Goal: Information Seeking & Learning: Learn about a topic

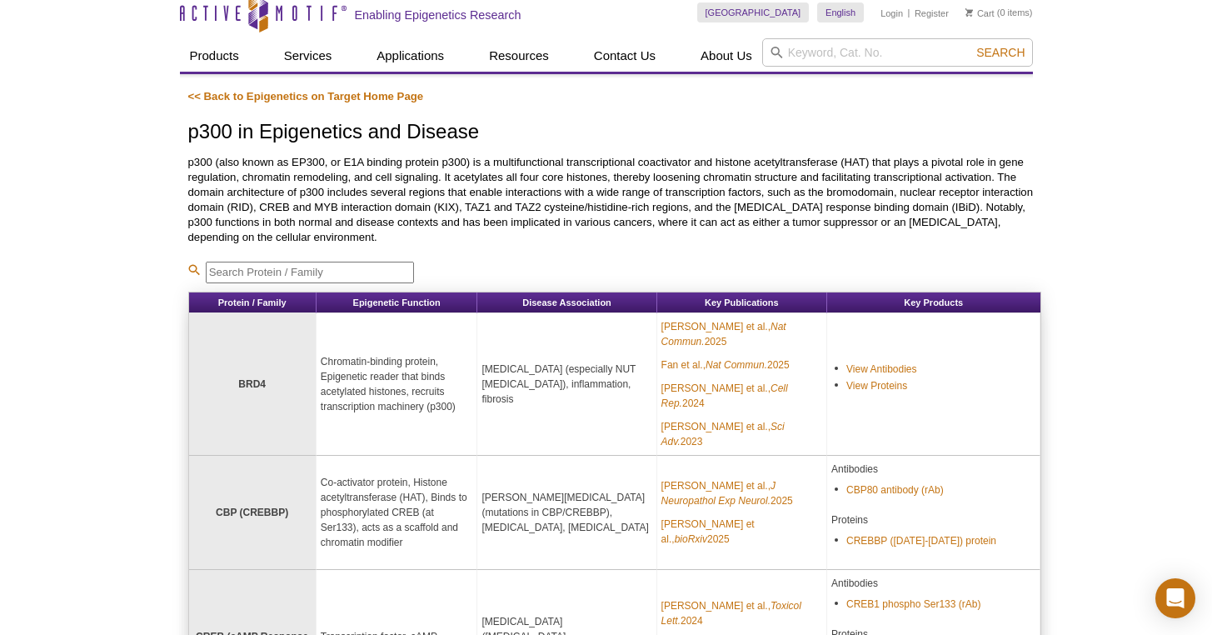
scroll to position [3, 0]
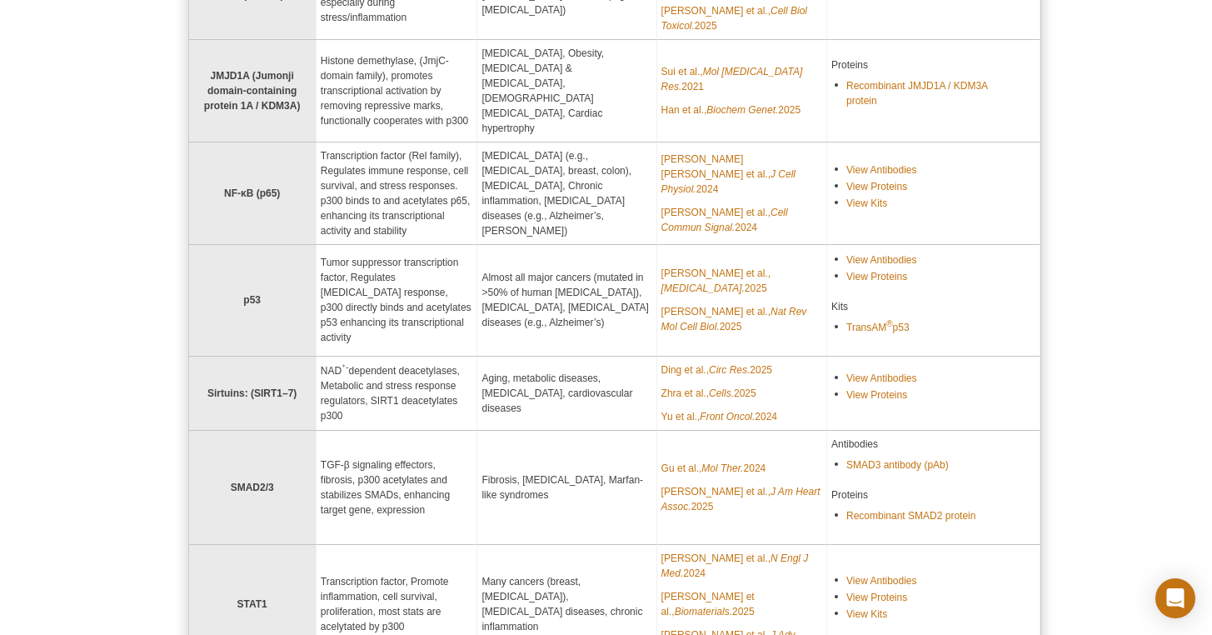
scroll to position [1304, 0]
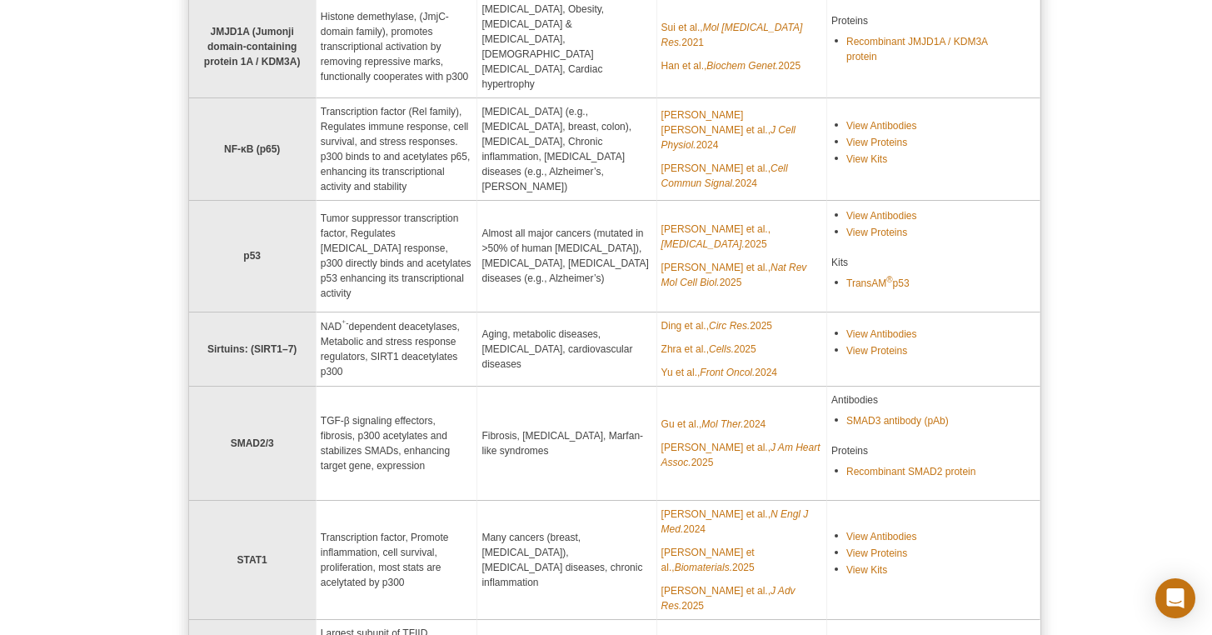
click at [855, 225] on link "View Proteins" at bounding box center [877, 232] width 61 height 15
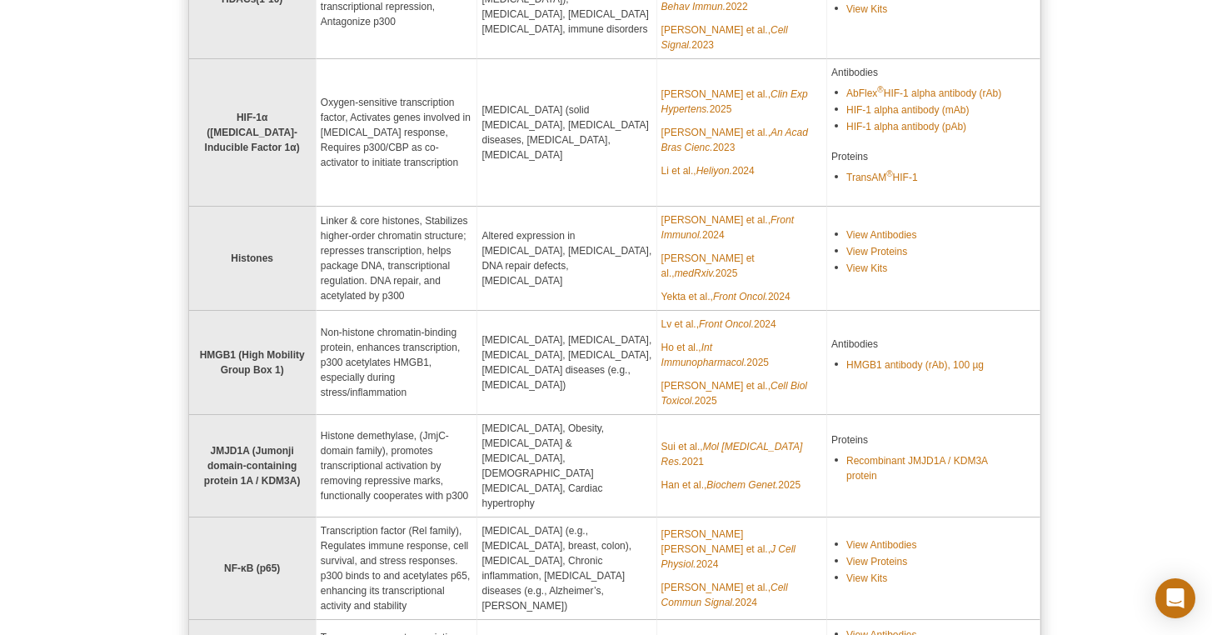
scroll to position [942, 0]
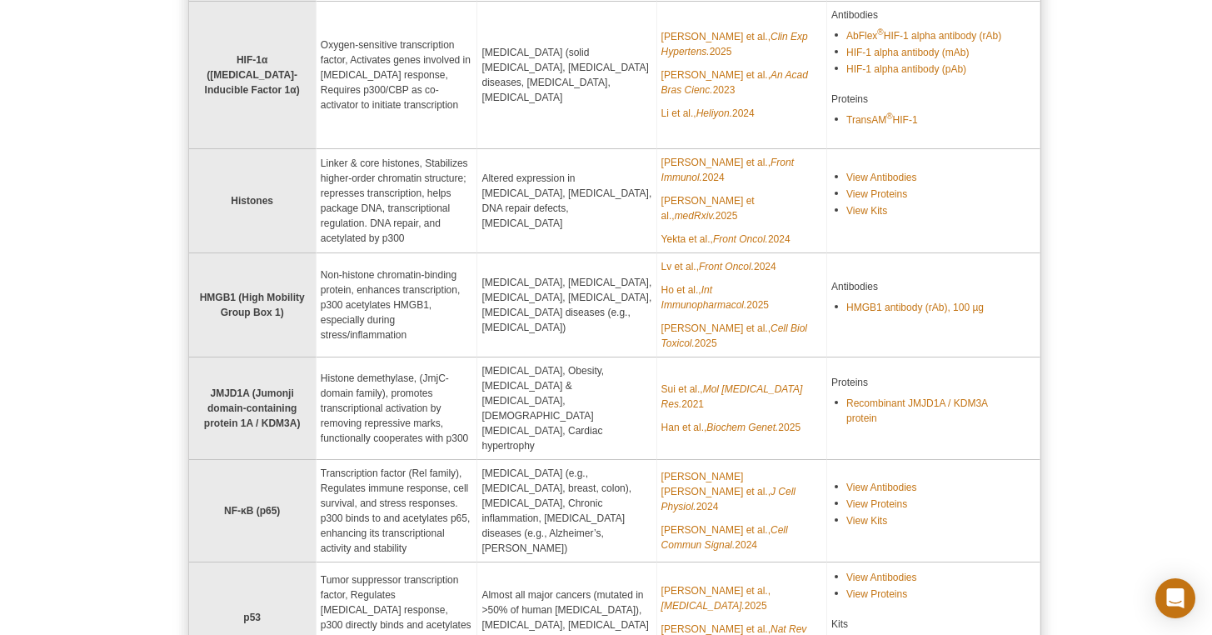
click at [222, 183] on td "Histones" at bounding box center [252, 201] width 127 height 104
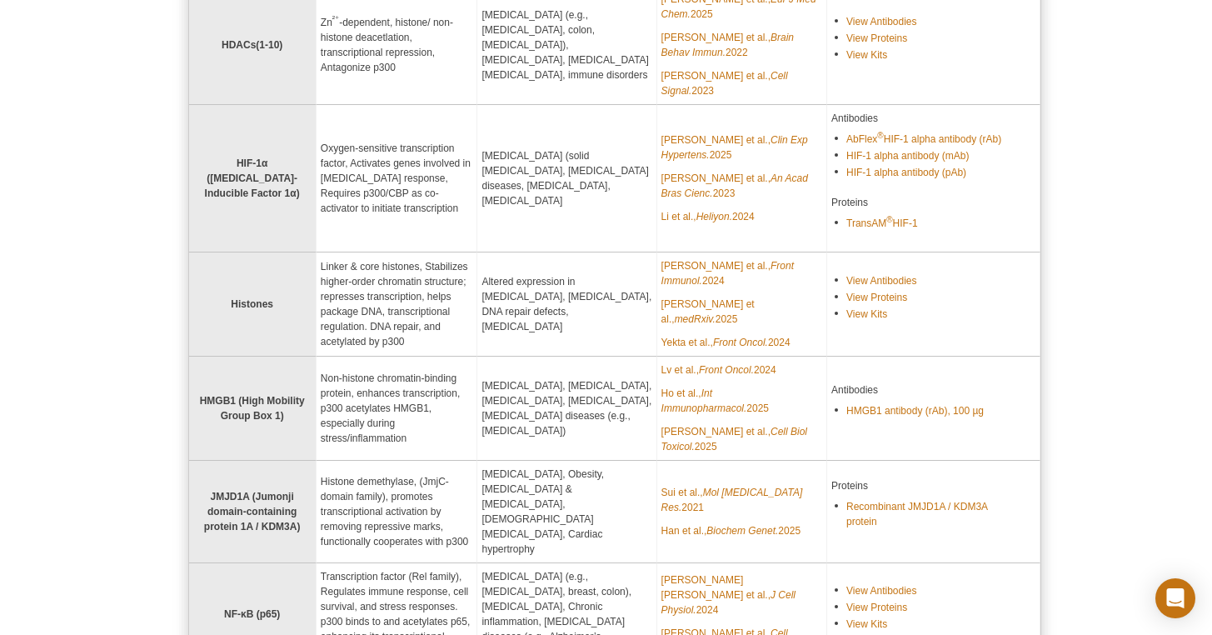
scroll to position [817, 0]
